Goal: Check status: Check status

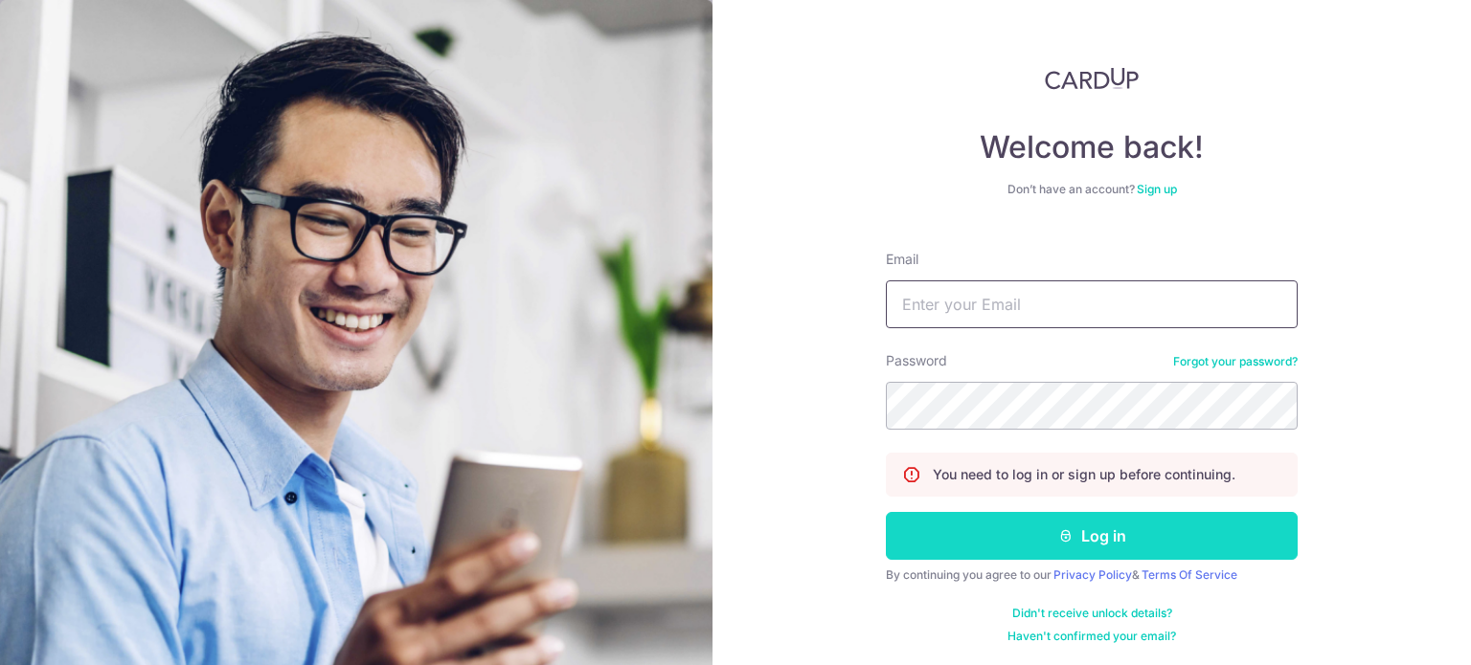
type input "[EMAIL_ADDRESS][DOMAIN_NAME]"
click at [1100, 538] on button "Log in" at bounding box center [1092, 536] width 412 height 48
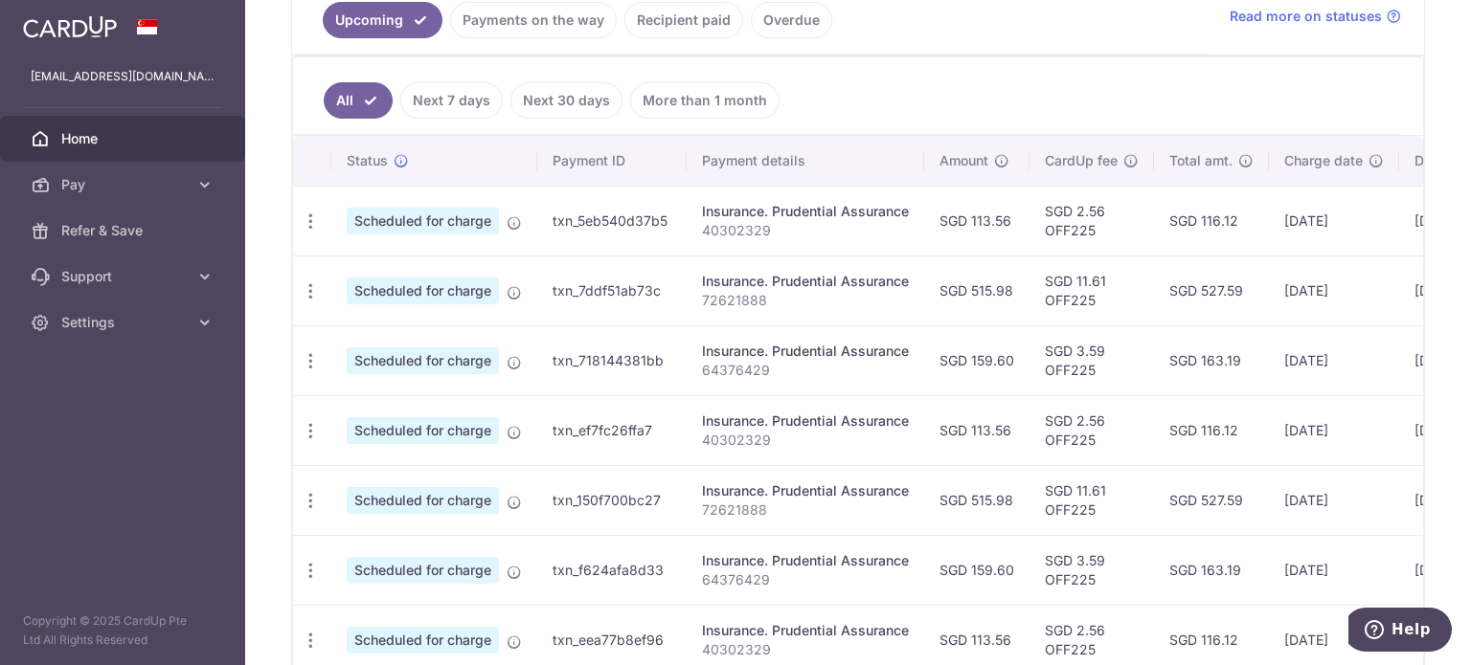
scroll to position [465, 0]
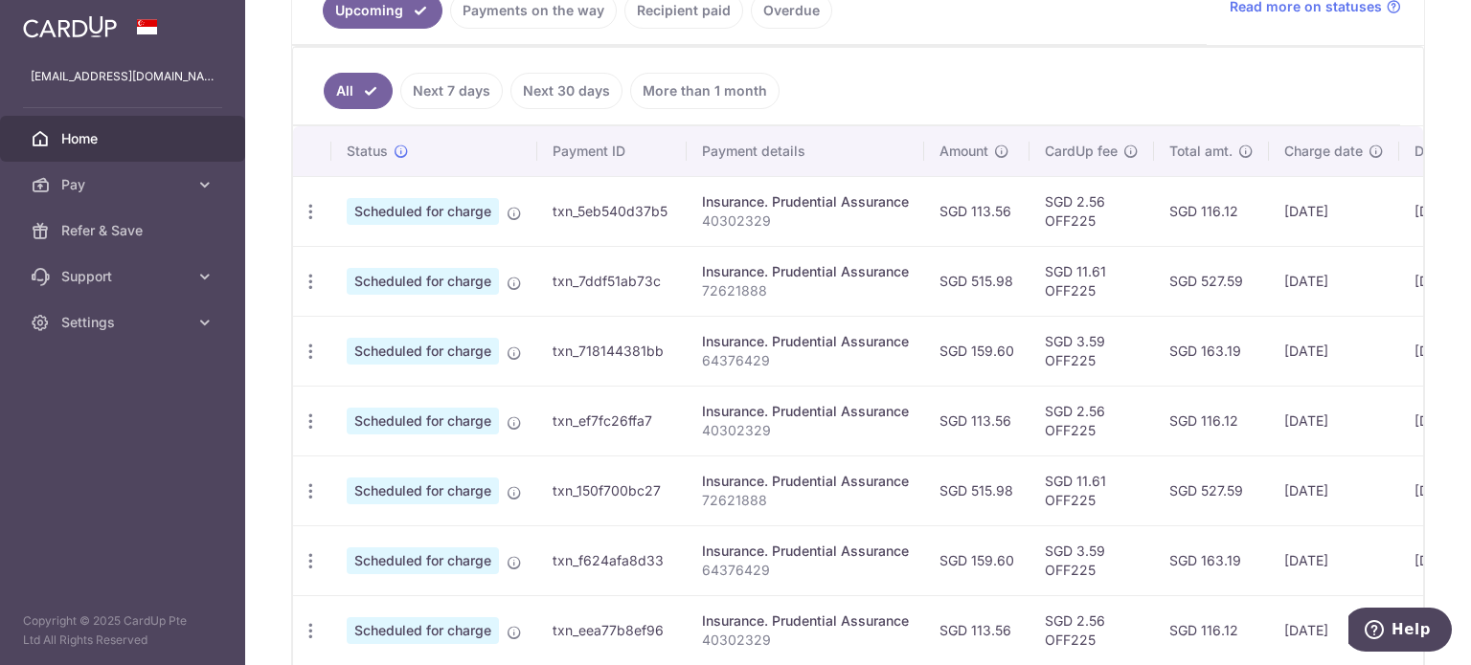
click at [548, 18] on link "Payments on the way" at bounding box center [533, 10] width 167 height 36
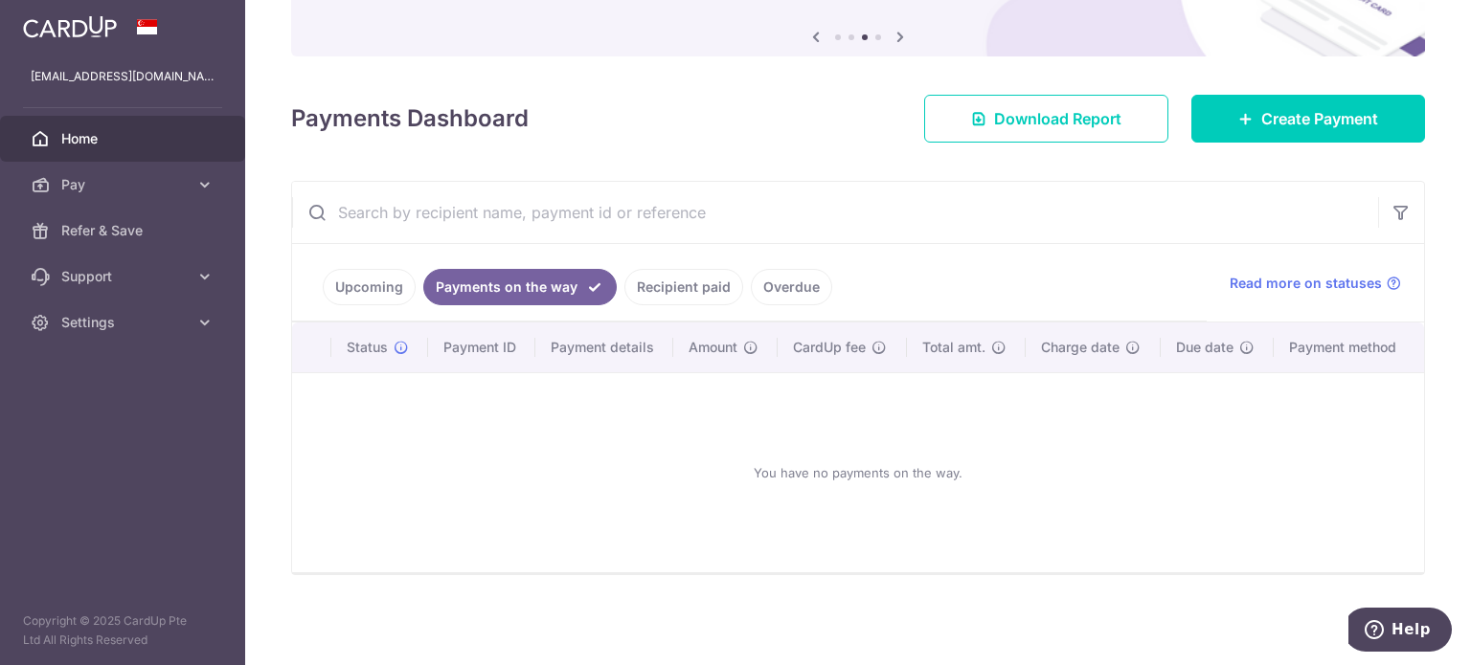
scroll to position [186, 0]
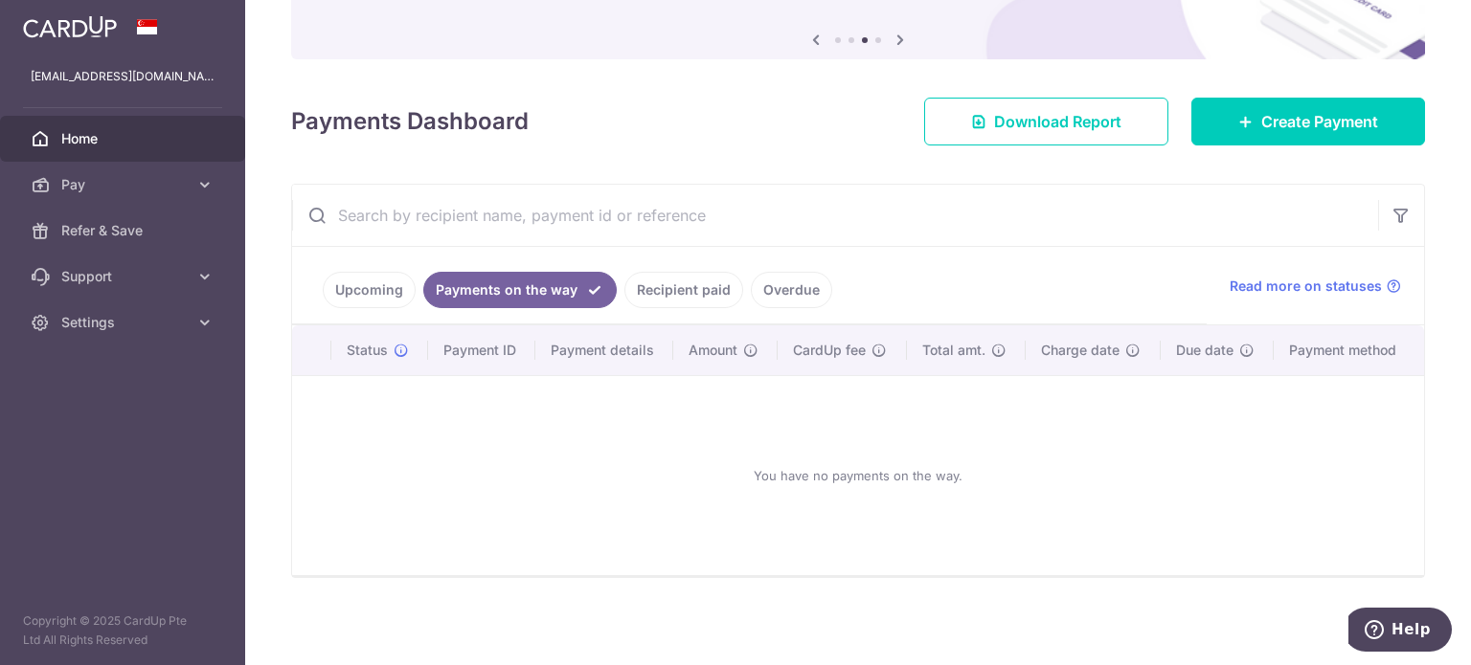
click at [688, 286] on link "Recipient paid" at bounding box center [683, 290] width 119 height 36
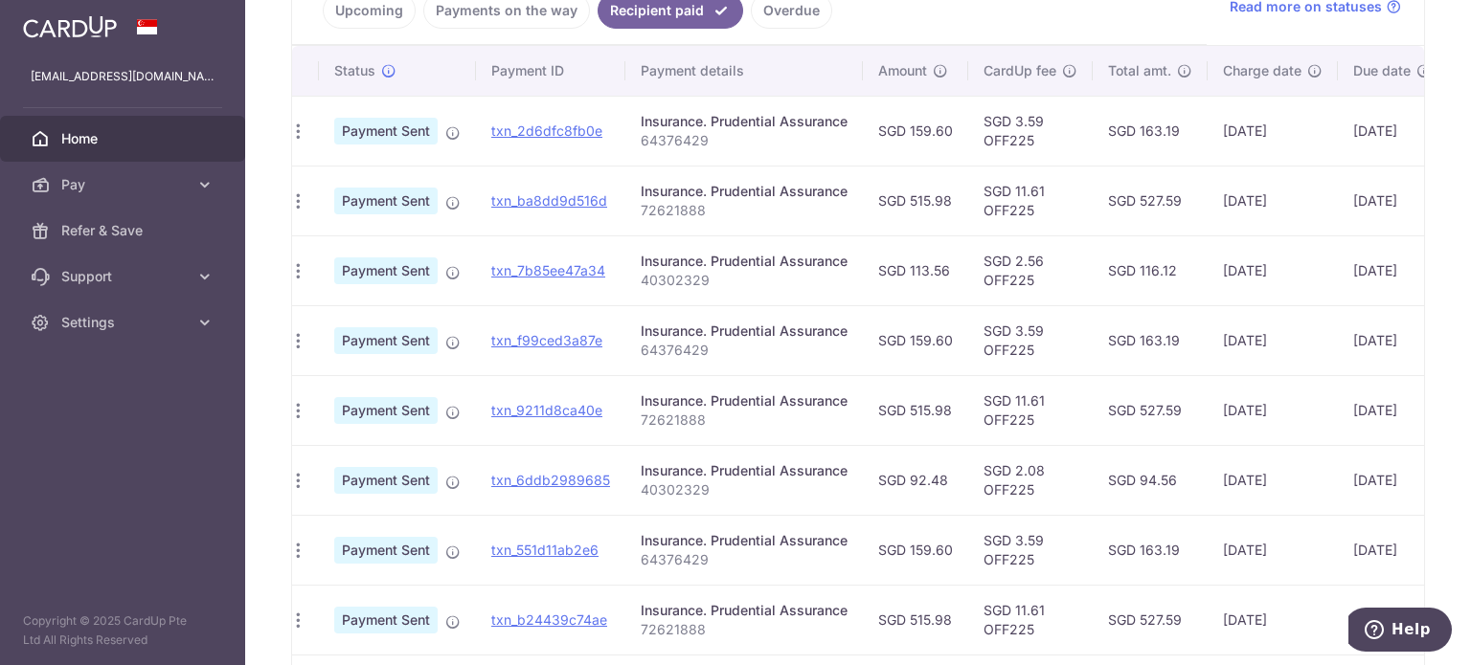
scroll to position [0, 0]
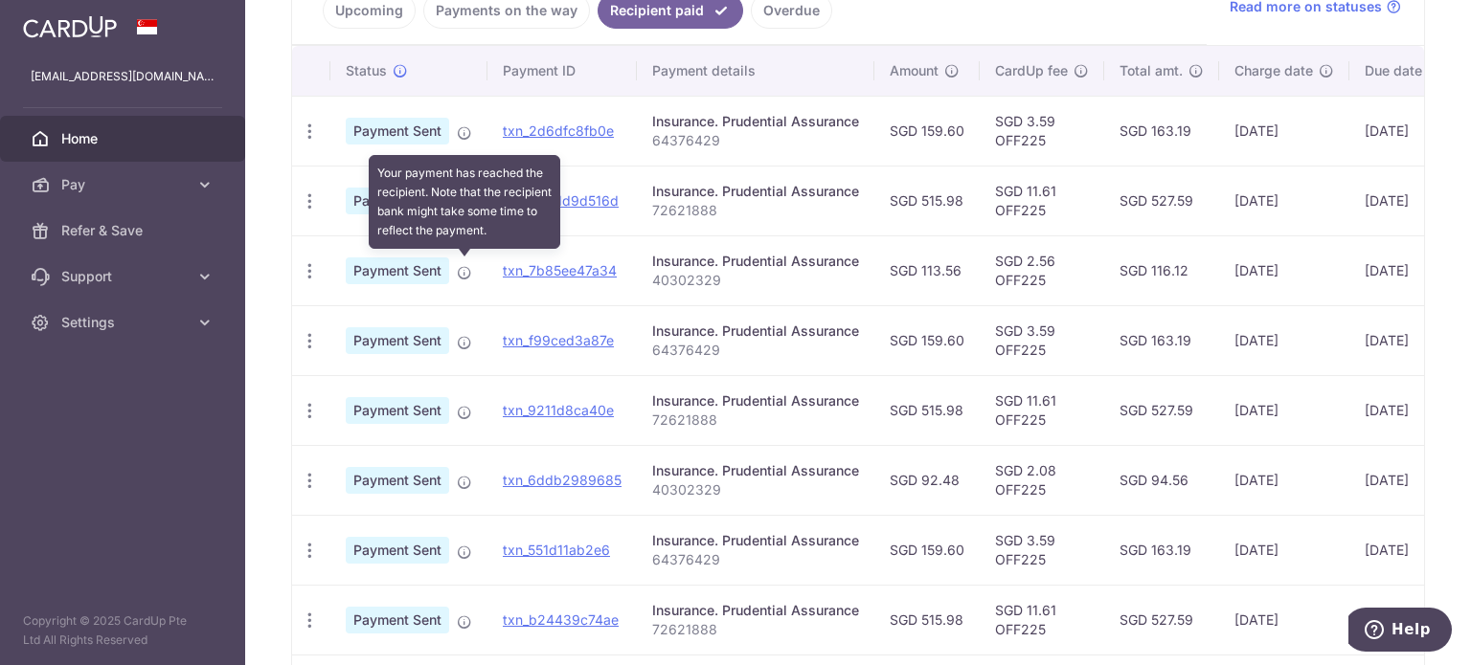
click at [467, 271] on icon at bounding box center [464, 272] width 15 height 15
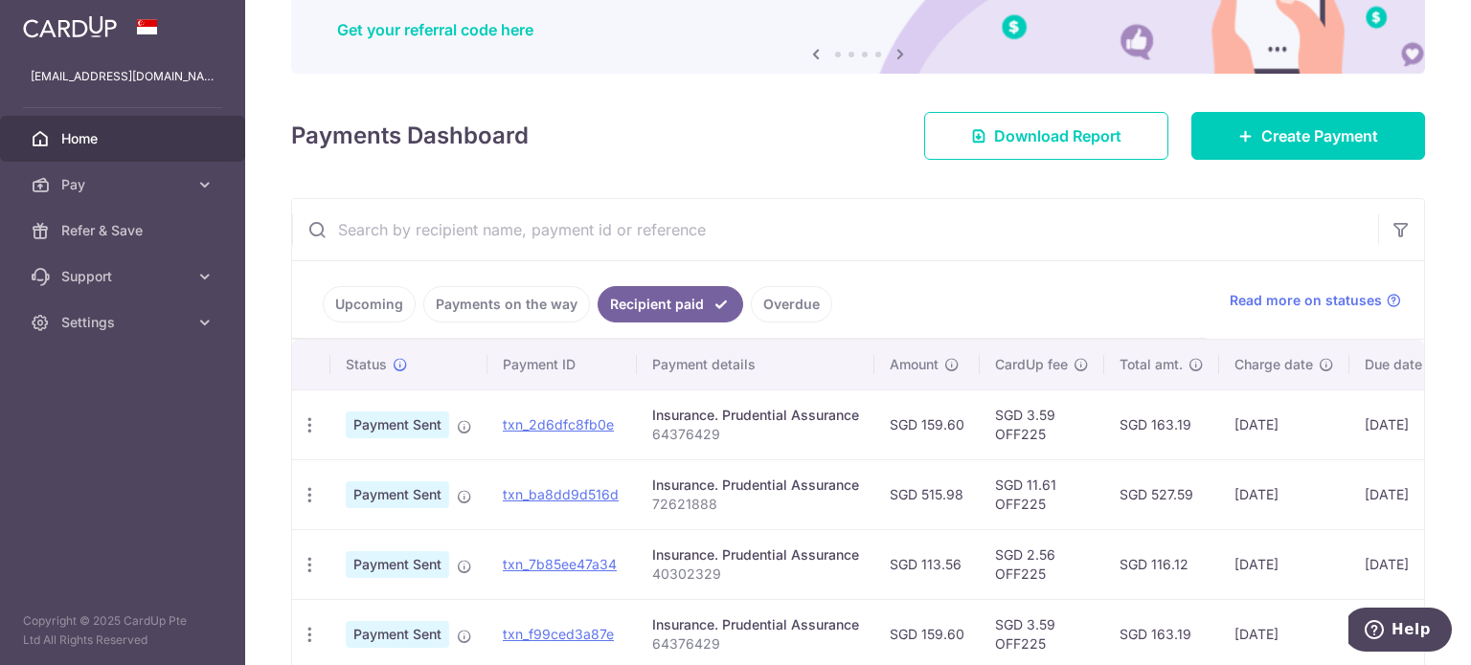
scroll to position [170, 0]
click at [343, 303] on link "Upcoming" at bounding box center [369, 305] width 93 height 36
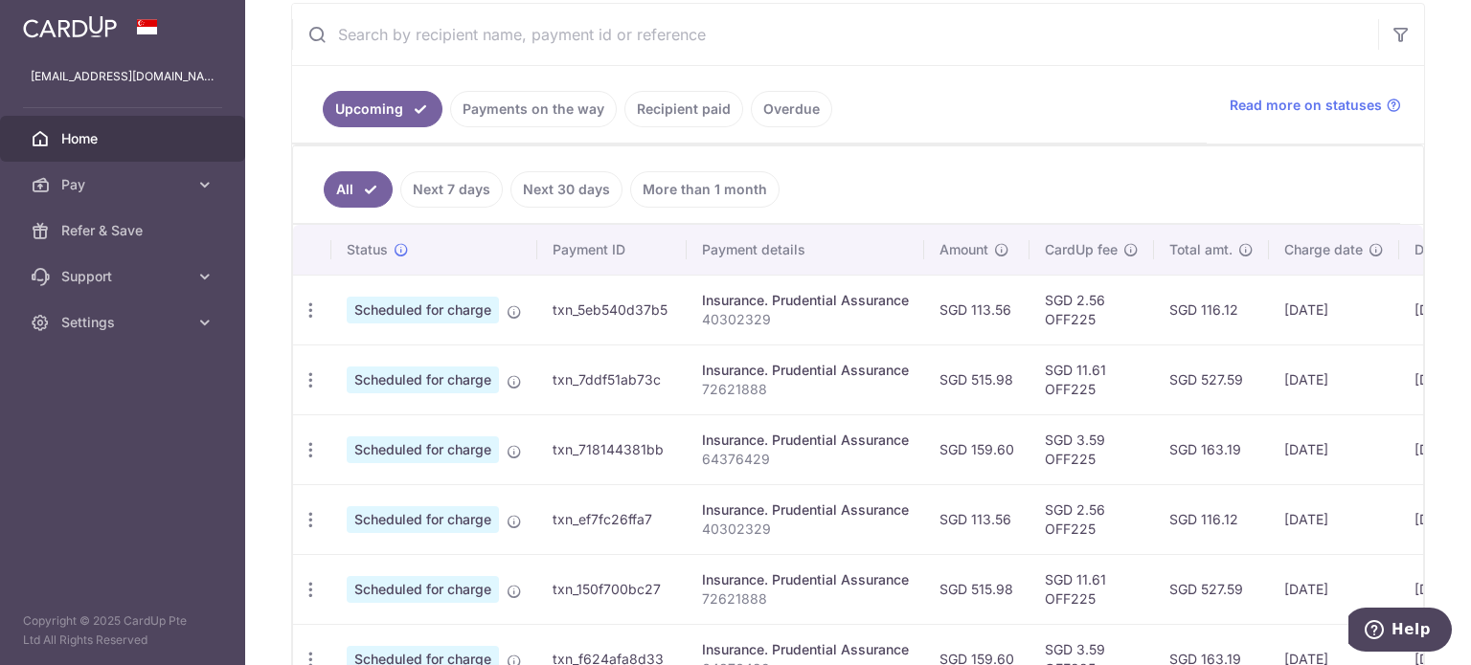
scroll to position [451, 0]
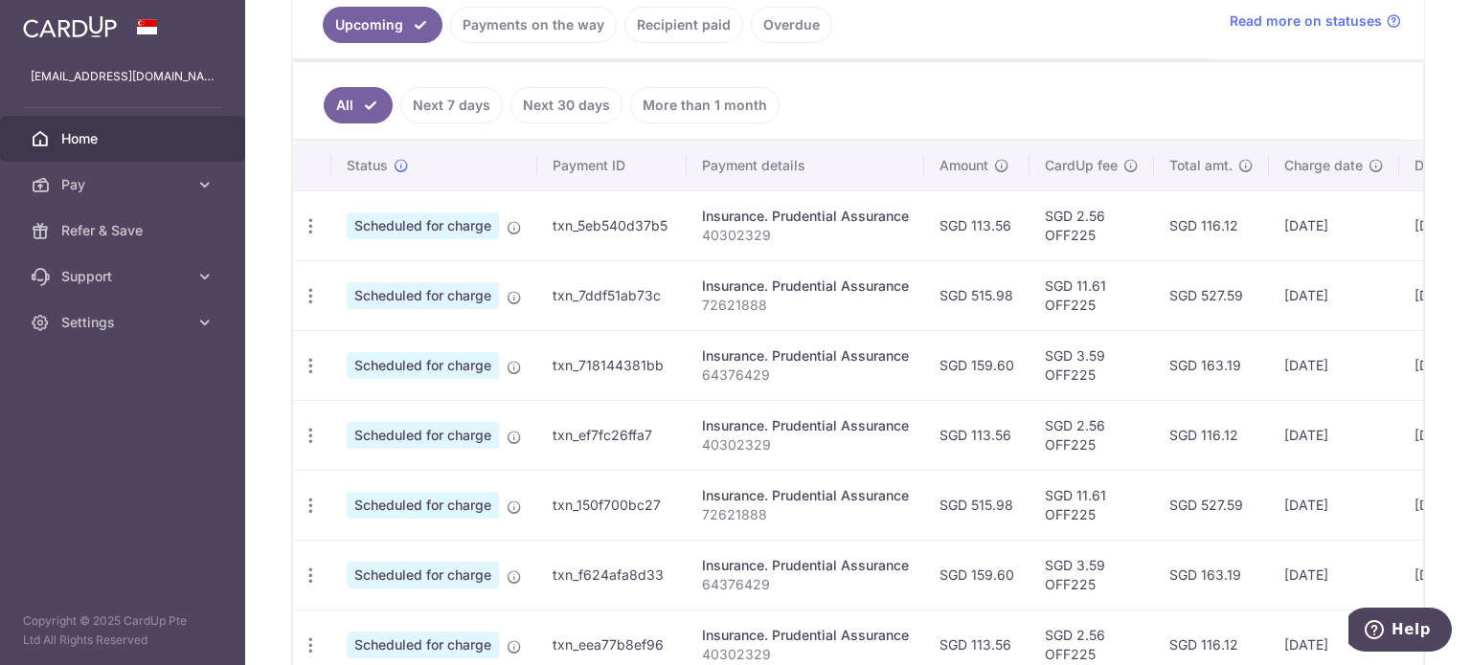
click at [503, 219] on td "Scheduled for charge" at bounding box center [434, 226] width 206 height 70
click at [315, 221] on icon "button" at bounding box center [311, 226] width 20 height 20
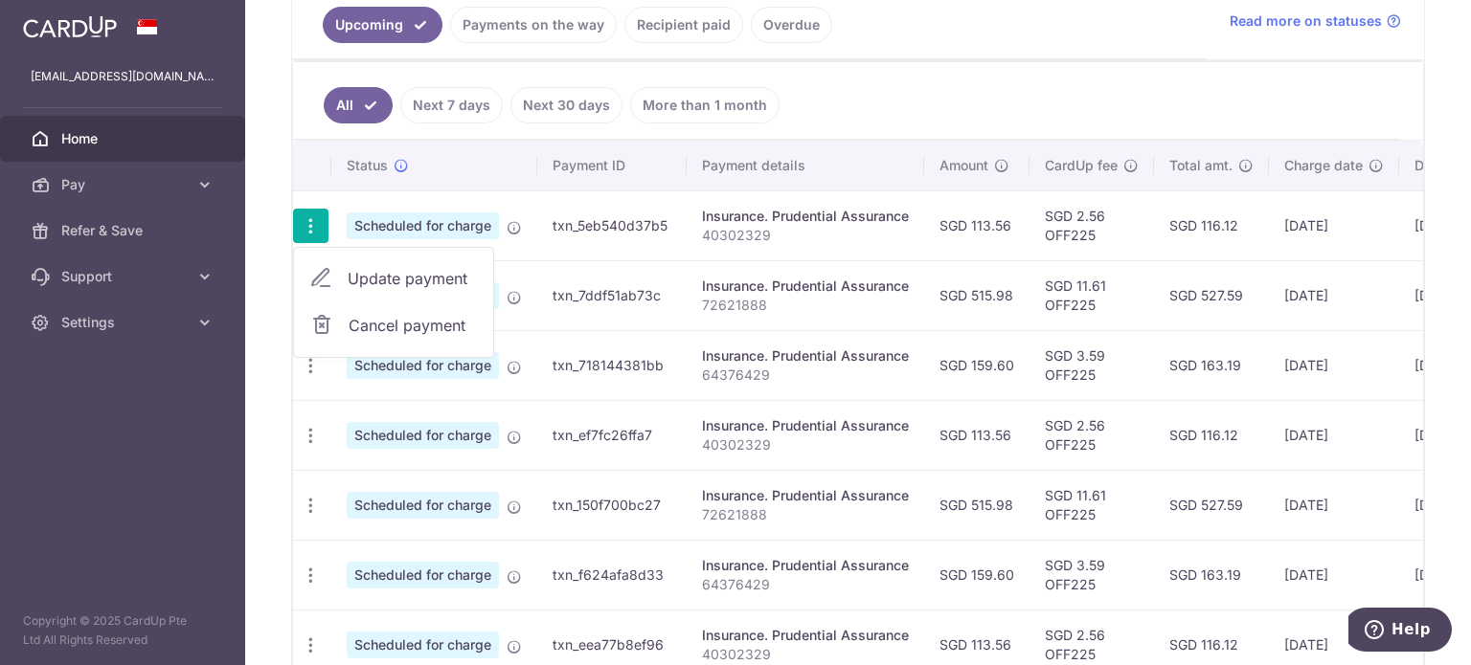
click at [428, 275] on span "Update payment" at bounding box center [413, 278] width 130 height 23
radio input "true"
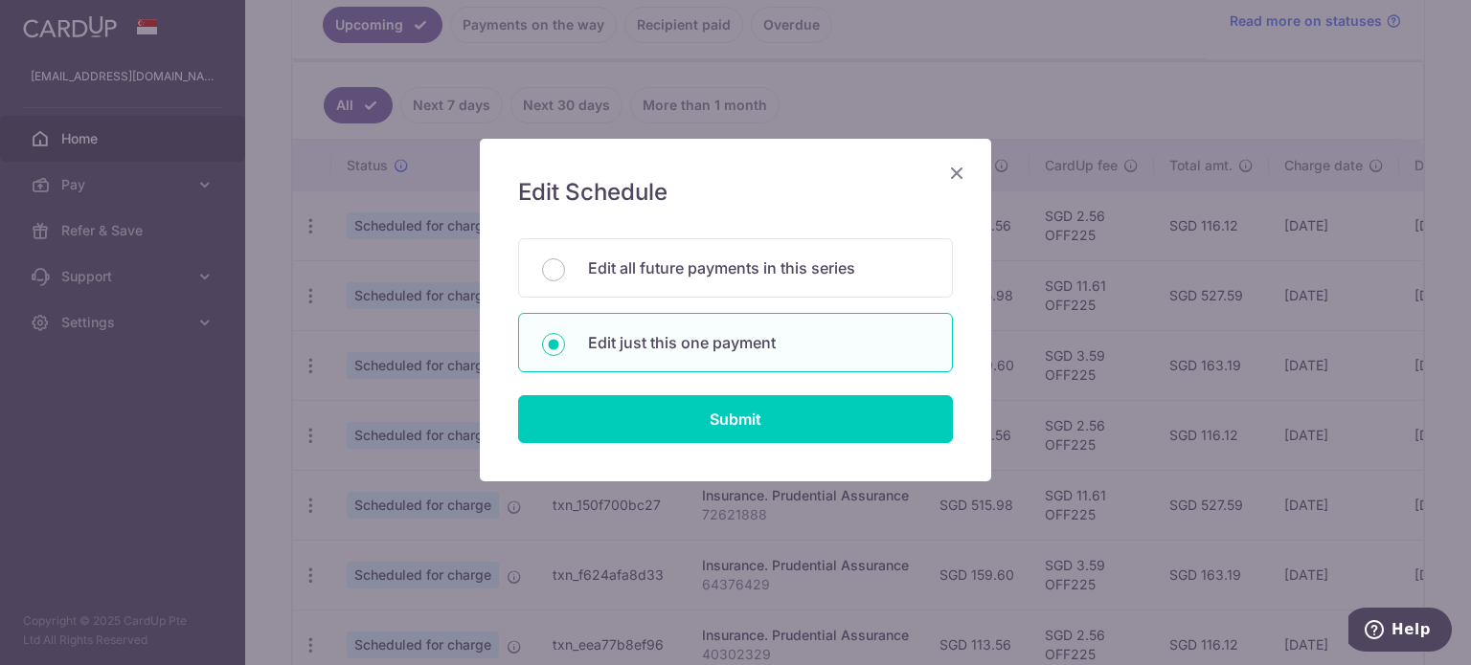
click at [954, 169] on icon "Close" at bounding box center [956, 173] width 23 height 24
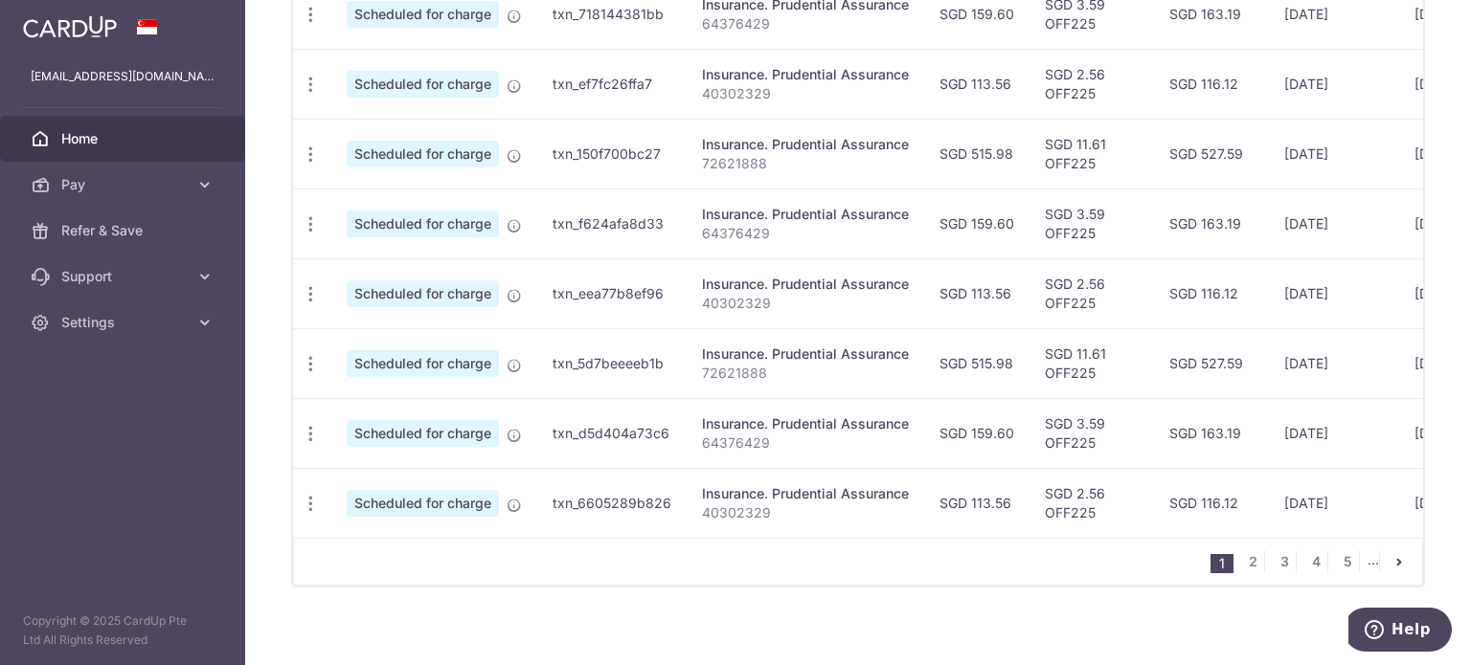
scroll to position [808, 0]
